Goal: Task Accomplishment & Management: Manage account settings

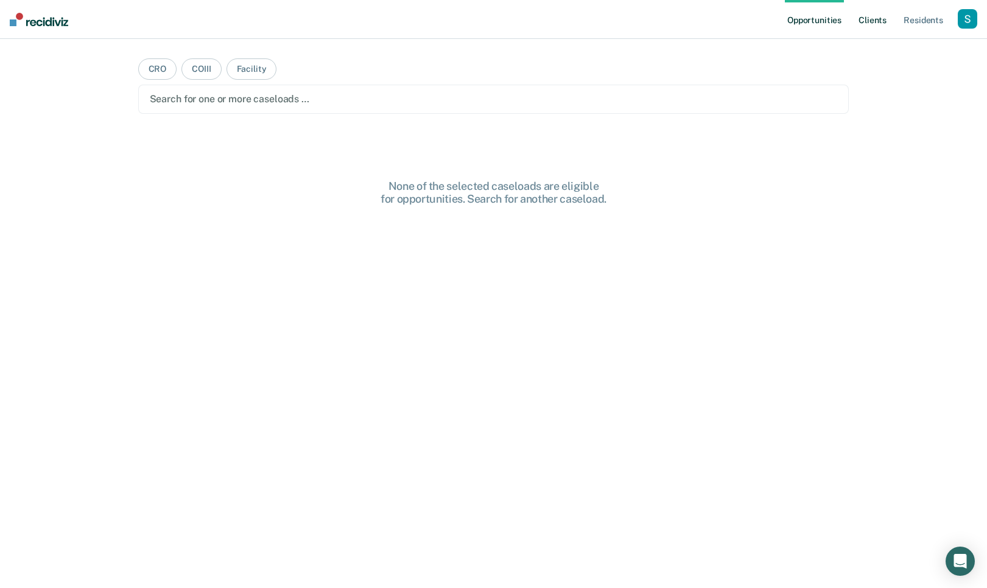
click at [886, 21] on link "Client s" at bounding box center [872, 19] width 33 height 39
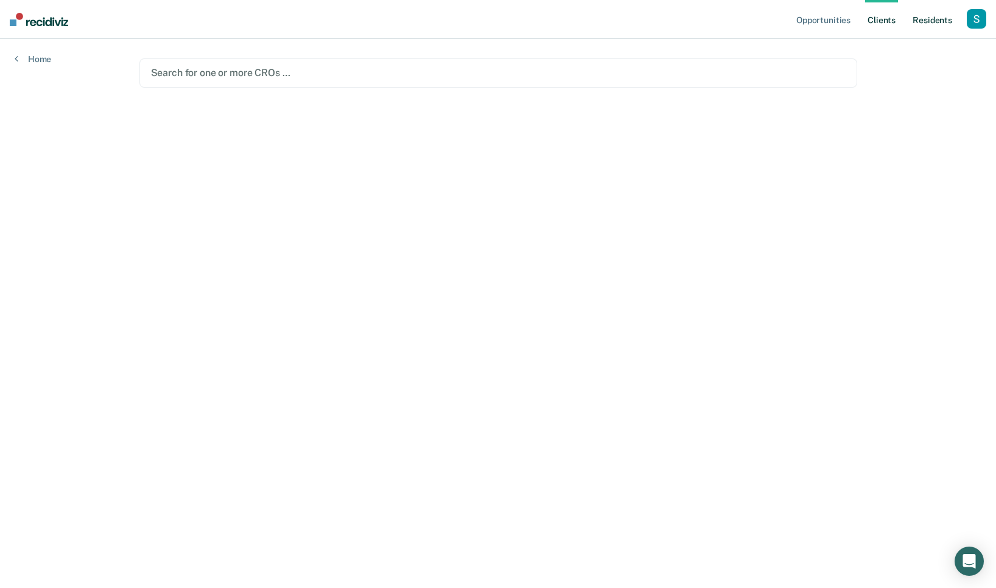
click at [930, 21] on link "Resident s" at bounding box center [932, 19] width 44 height 39
click at [369, 97] on div at bounding box center [498, 99] width 694 height 14
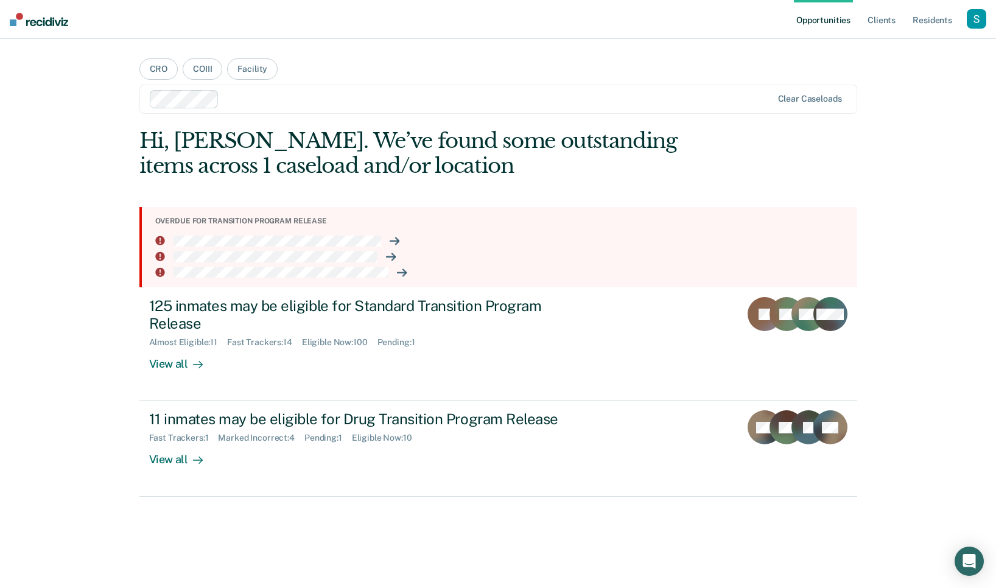
click at [458, 247] on section "Overdue for transition program release" at bounding box center [498, 247] width 718 height 80
click at [195, 248] on section "Overdue for transition program release" at bounding box center [498, 247] width 718 height 80
click at [463, 177] on div "Hi, [PERSON_NAME]. We’ve found some outstanding items across 1 caseload and/or …" at bounding box center [426, 153] width 574 height 50
drag, startPoint x: 593, startPoint y: 194, endPoint x: 574, endPoint y: 191, distance: 19.1
click at [592, 194] on div "Hi, [PERSON_NAME]. We’ve found some outstanding items across 1 caseload and/or …" at bounding box center [498, 312] width 718 height 368
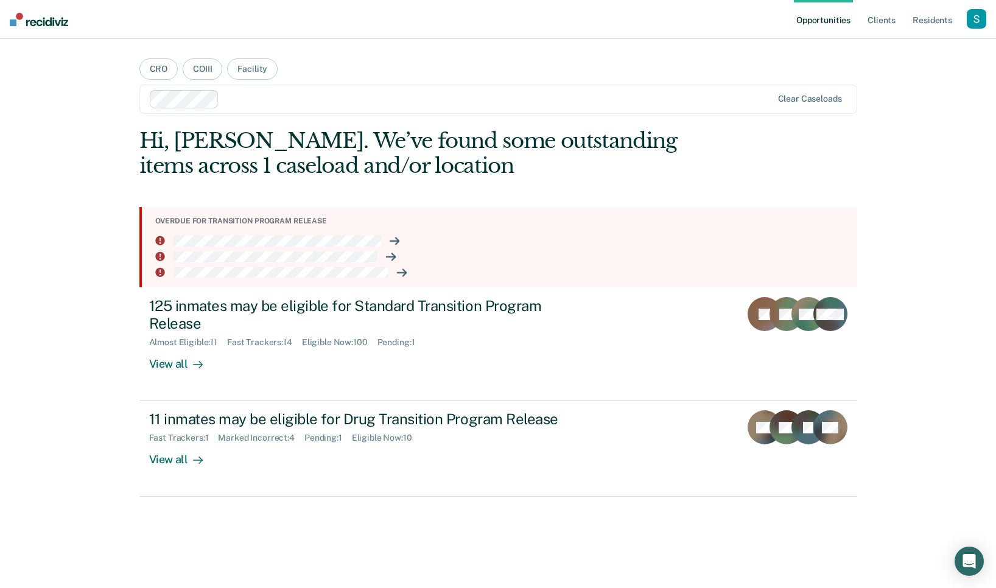
click at [404, 242] on li at bounding box center [501, 241] width 692 height 11
click at [397, 241] on icon at bounding box center [397, 241] width 3 height 7
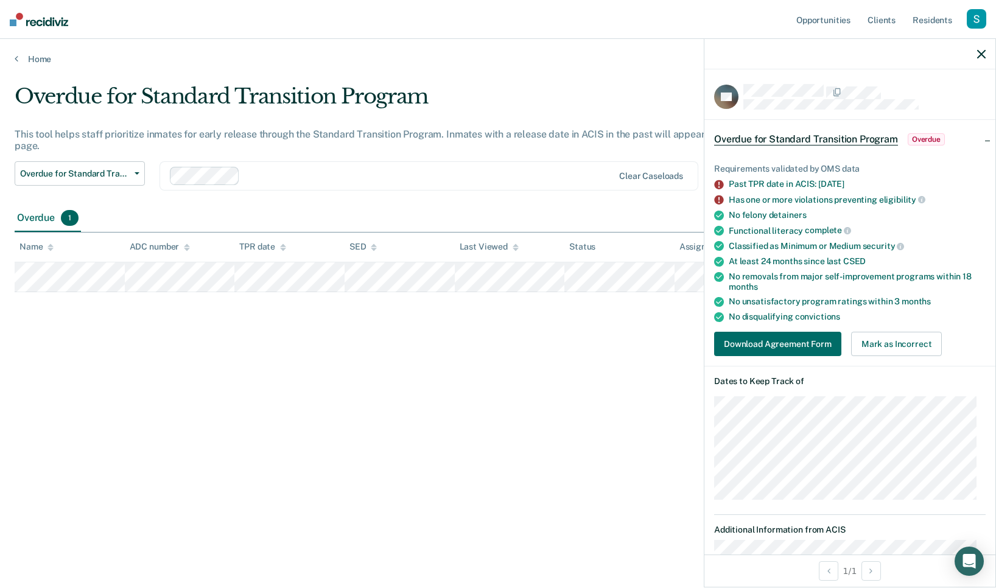
click at [536, 355] on div "Overdue for Standard Transition Program This tool helps staff prioritize inmate…" at bounding box center [498, 290] width 966 height 413
click at [52, 61] on link "Home" at bounding box center [498, 59] width 966 height 11
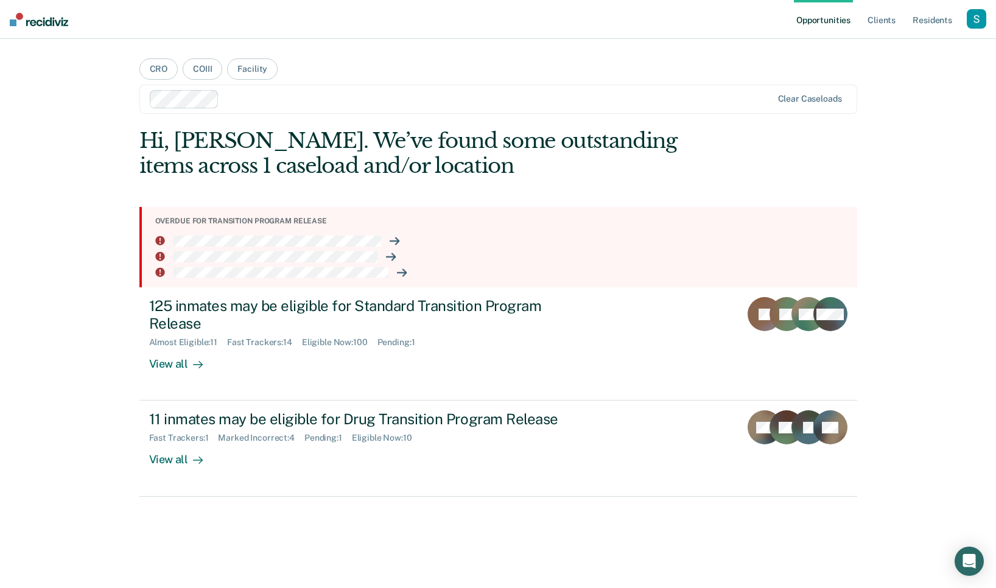
click at [298, 247] on section "Overdue for transition program release" at bounding box center [498, 247] width 718 height 80
click at [977, 17] on div "button" at bounding box center [975, 18] width 19 height 19
click at [934, 47] on link "Profile" at bounding box center [927, 49] width 98 height 10
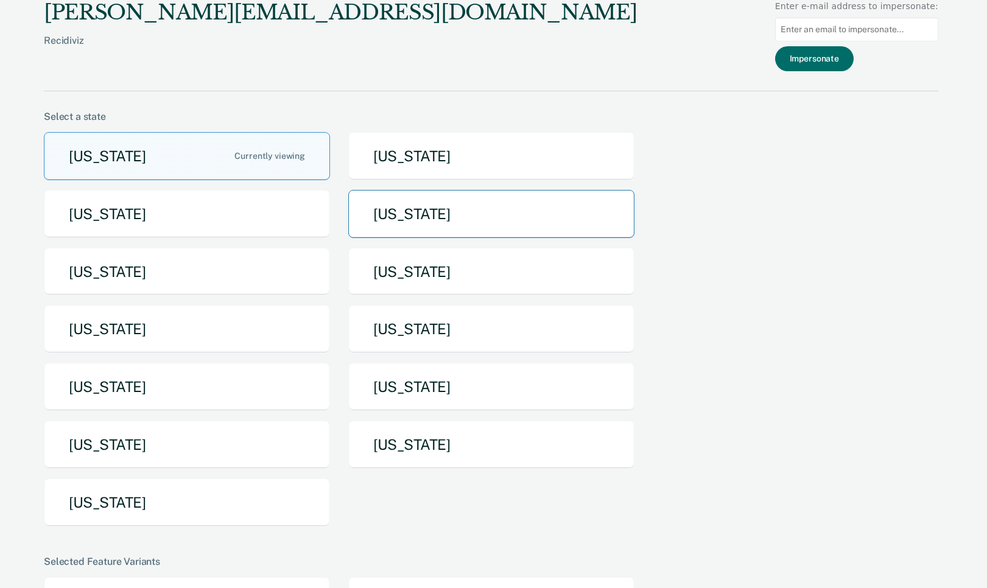
click at [453, 225] on button "[US_STATE]" at bounding box center [491, 214] width 286 height 48
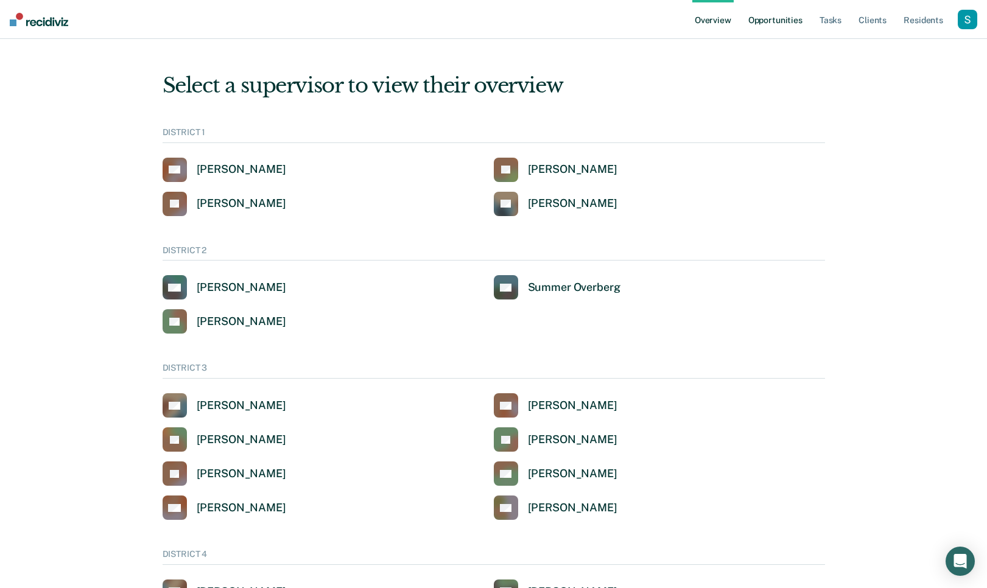
click at [777, 16] on link "Opportunities" at bounding box center [775, 19] width 59 height 39
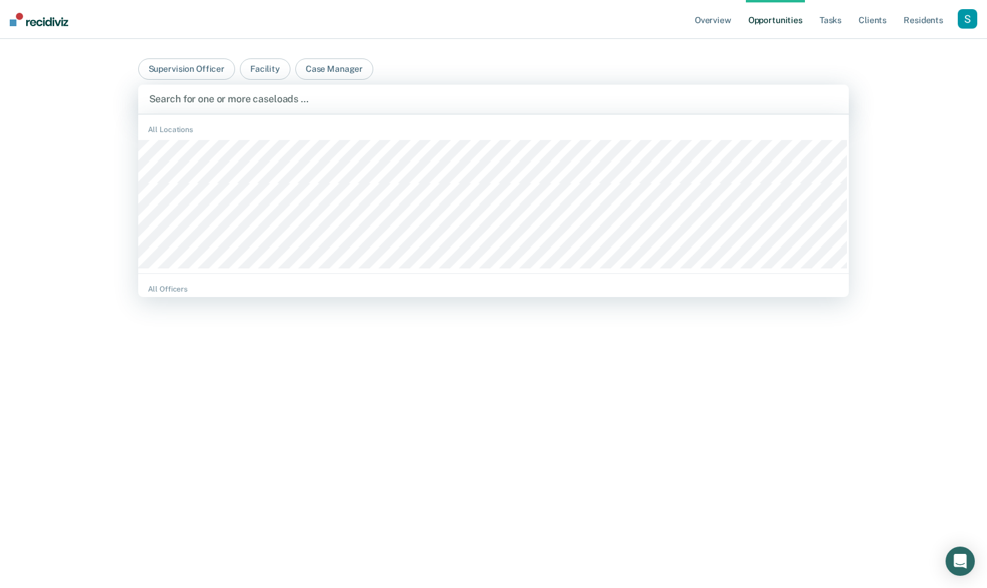
click at [268, 99] on div at bounding box center [493, 99] width 689 height 14
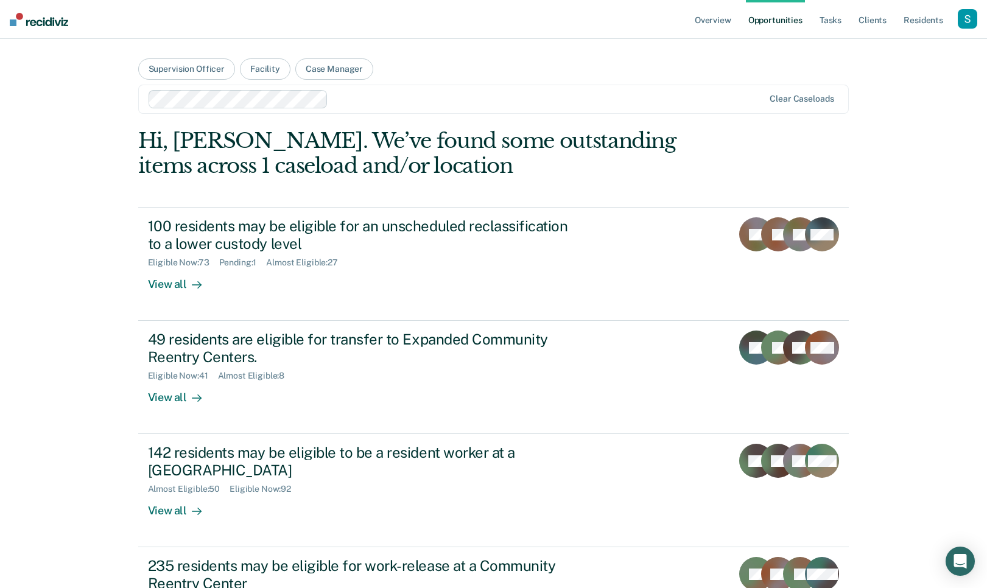
click at [261, 153] on div "Hi, [PERSON_NAME]. We’ve found some outstanding items across 1 caseload and/or …" at bounding box center [422, 153] width 568 height 50
click at [965, 18] on div "button" at bounding box center [966, 18] width 19 height 19
click at [875, 44] on link "Profile" at bounding box center [915, 49] width 103 height 10
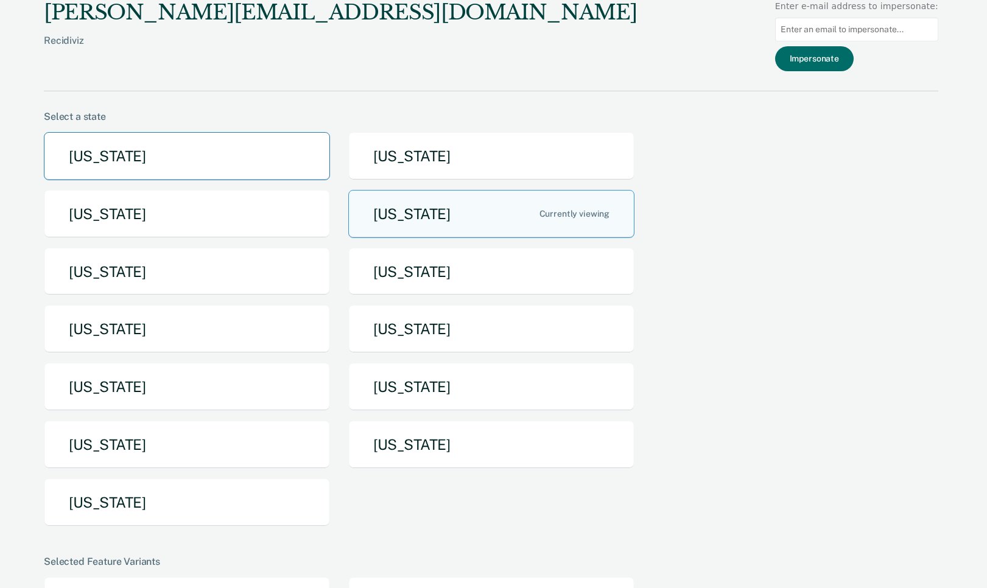
click at [236, 176] on button "[US_STATE]" at bounding box center [187, 156] width 286 height 48
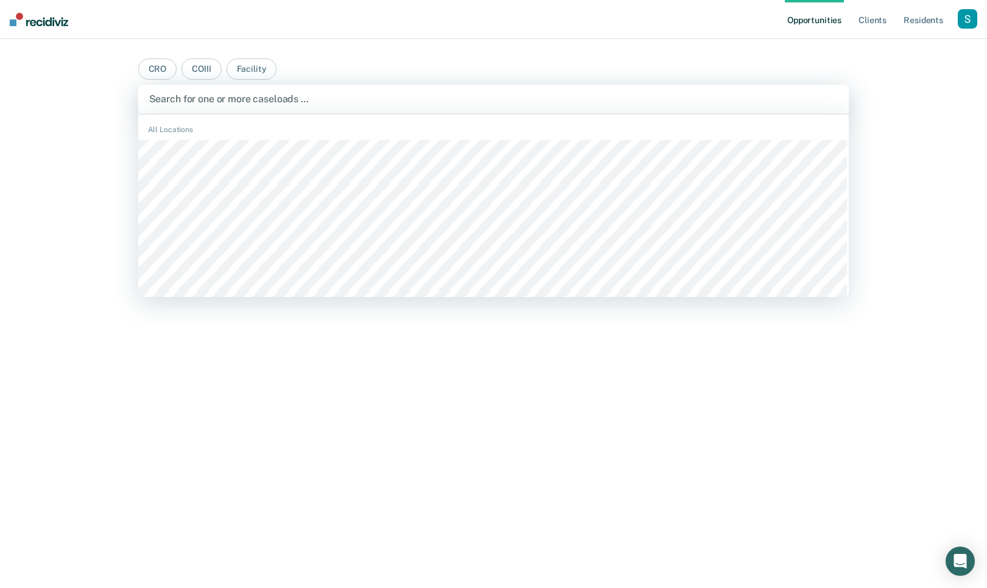
click at [238, 99] on div at bounding box center [493, 99] width 689 height 14
click at [242, 99] on div at bounding box center [498, 99] width 696 height 14
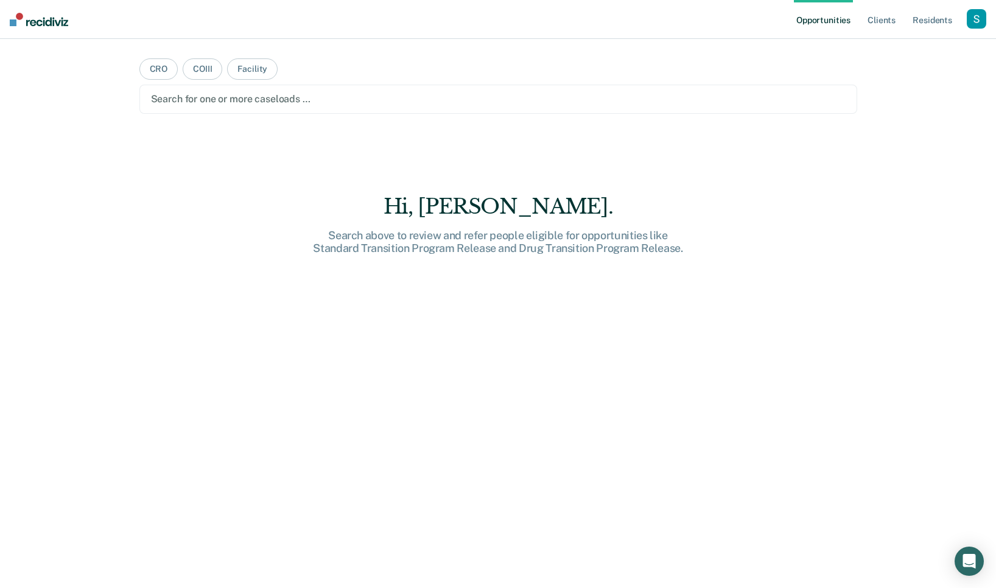
click at [211, 100] on div at bounding box center [498, 99] width 694 height 14
click at [217, 93] on div at bounding box center [498, 99] width 694 height 14
click at [220, 100] on div at bounding box center [498, 99] width 694 height 14
